Goal: Information Seeking & Learning: Learn about a topic

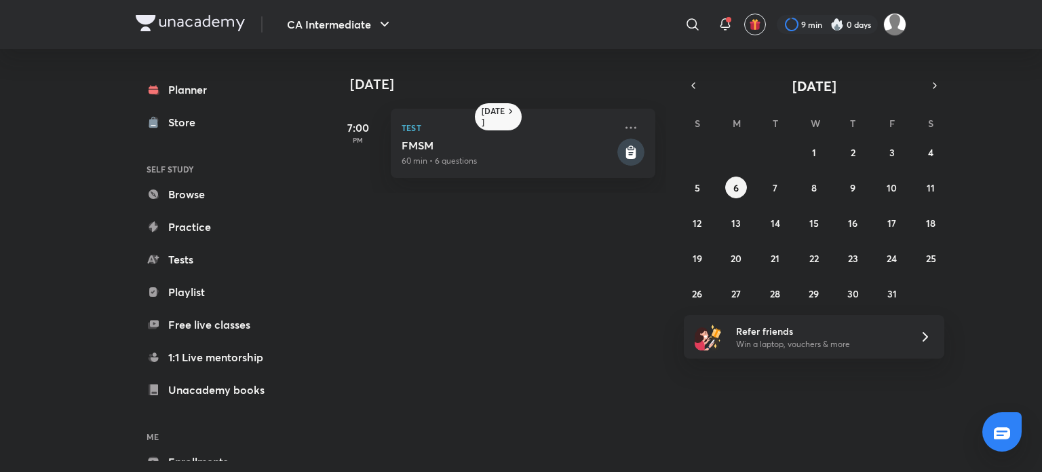
click at [145, 12] on div "CA Intermediate ​ 9 min 0 days" at bounding box center [521, 24] width 771 height 49
click at [145, 11] on div "CA Intermediate ​ 9 min 0 days" at bounding box center [521, 24] width 771 height 49
click at [147, 18] on img at bounding box center [190, 23] width 109 height 16
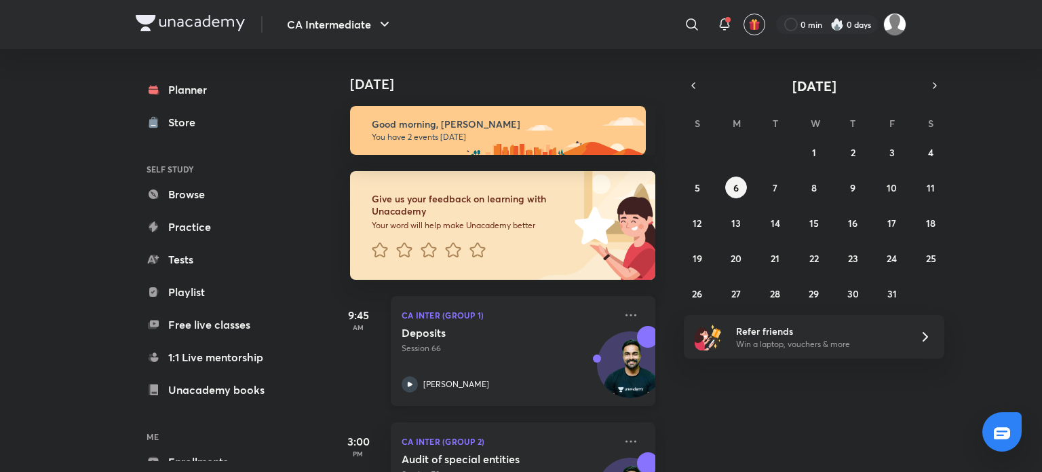
scroll to position [81, 0]
